Goal: Information Seeking & Learning: Understand process/instructions

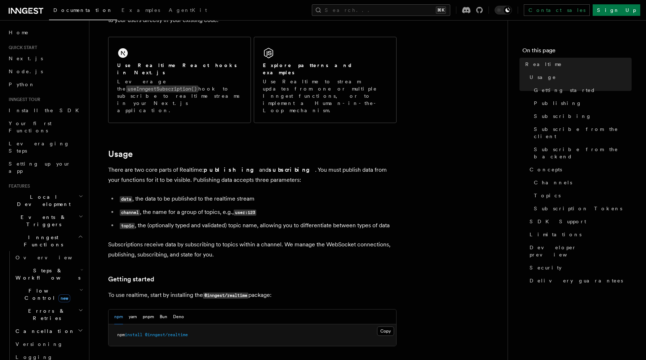
scroll to position [133, 0]
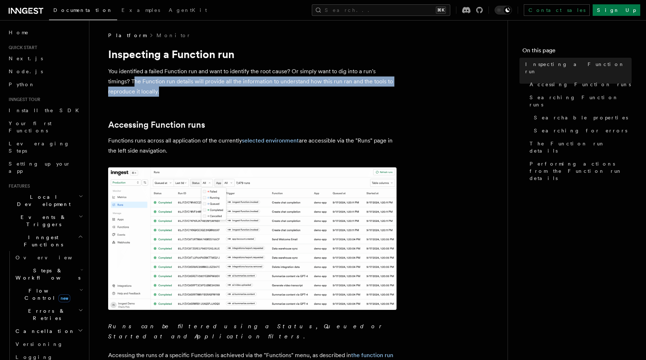
drag, startPoint x: 134, startPoint y: 83, endPoint x: 166, endPoint y: 95, distance: 33.7
click at [166, 95] on p "You identified a failed Function run and want to identify the root cause? Or si…" at bounding box center [252, 81] width 289 height 30
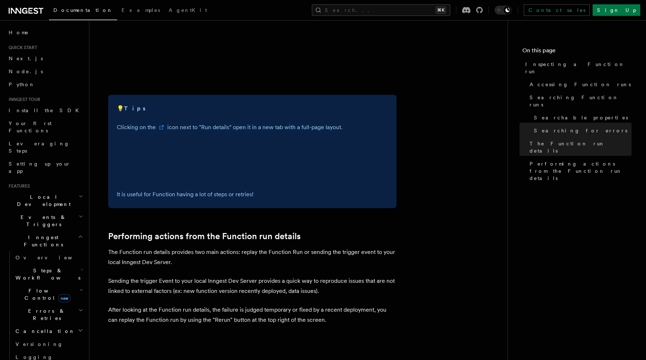
scroll to position [1844, 0]
